Goal: Communication & Community: Participate in discussion

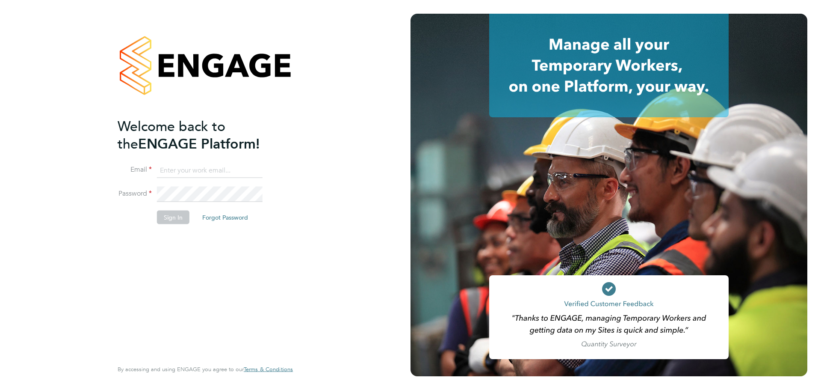
type input "louis@xede.co.uk"
click at [176, 214] on button "Sign In" at bounding box center [173, 217] width 33 height 14
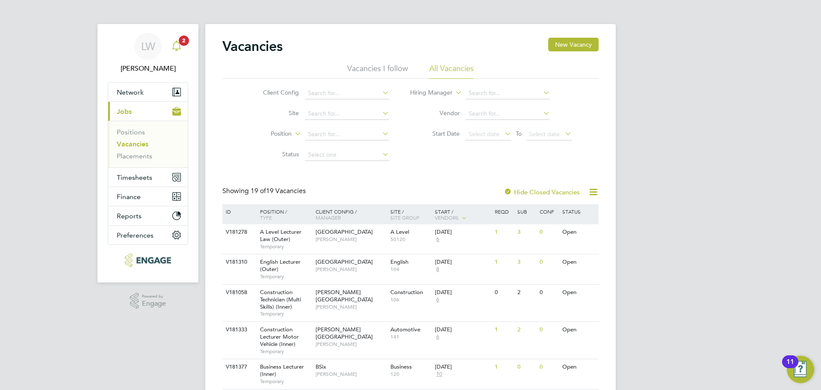
click at [176, 44] on icon "Main navigation" at bounding box center [177, 46] width 10 height 10
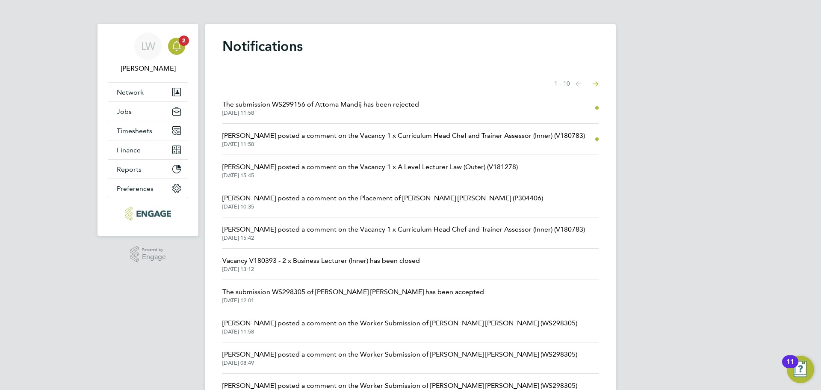
click at [418, 129] on li "[PERSON_NAME] posted a comment on the Vacancy 1 x Curriculum Head Chef and Trai…" at bounding box center [410, 139] width 376 height 31
drag, startPoint x: 389, startPoint y: 141, endPoint x: 384, endPoint y: 139, distance: 6.1
click at [389, 141] on span "[DATE] 11:58" at bounding box center [403, 144] width 363 height 7
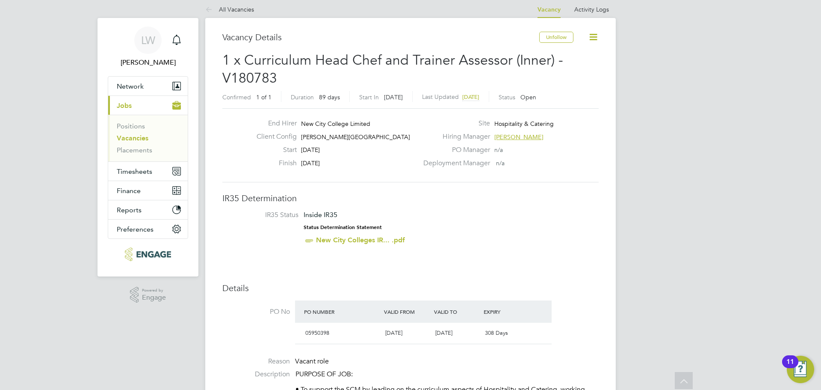
scroll to position [5, 0]
